Goal: Task Accomplishment & Management: Use online tool/utility

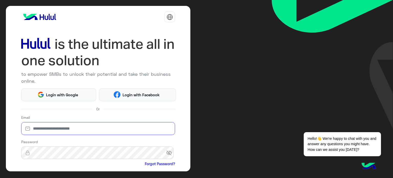
type input "**********"
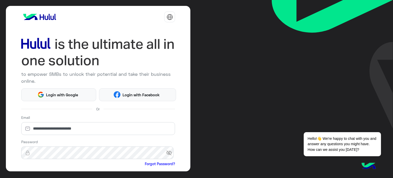
scroll to position [52, 0]
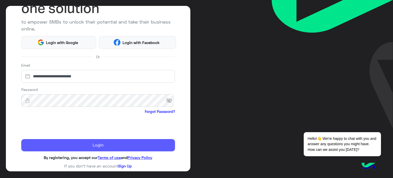
click at [97, 142] on button "Login" at bounding box center [98, 145] width 154 height 12
click at [113, 143] on button "Login" at bounding box center [98, 145] width 154 height 12
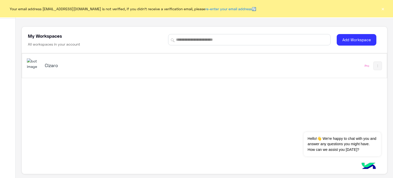
click at [52, 65] on h5 "Cizaro" at bounding box center [109, 65] width 128 height 6
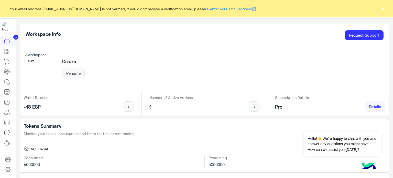
click at [384, 8] on button "×" at bounding box center [382, 8] width 5 height 5
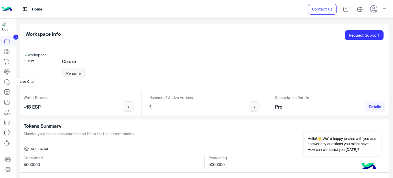
click at [5, 84] on icon at bounding box center [6, 81] width 5 height 5
